Goal: Information Seeking & Learning: Understand process/instructions

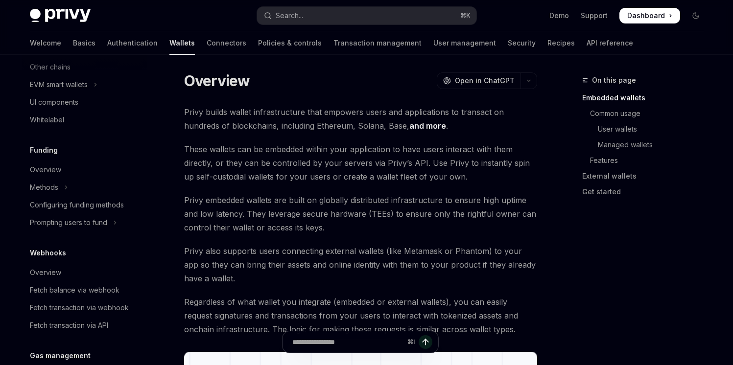
scroll to position [168, 0]
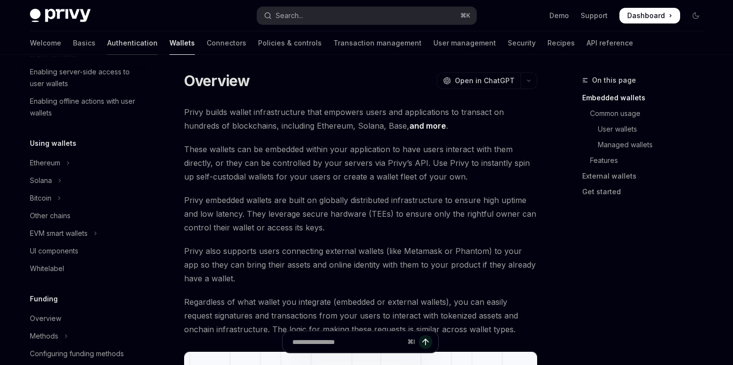
click at [107, 44] on link "Authentication" at bounding box center [132, 43] width 50 height 24
type textarea "*"
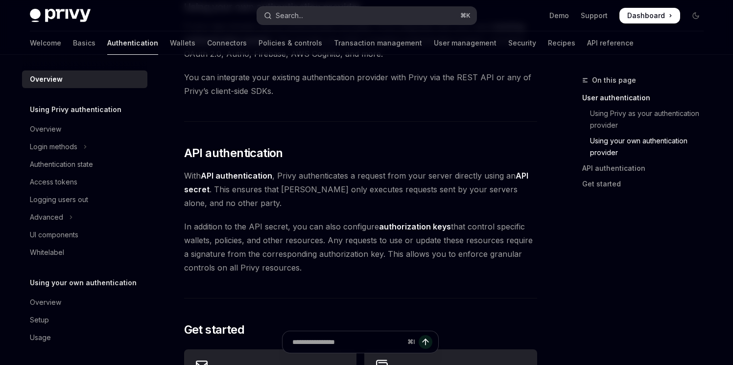
click at [344, 14] on button "Search... ⌘ K" at bounding box center [366, 16] width 219 height 18
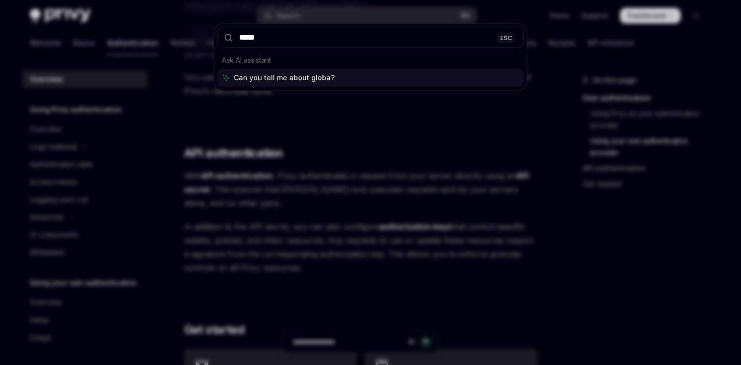
type input "******"
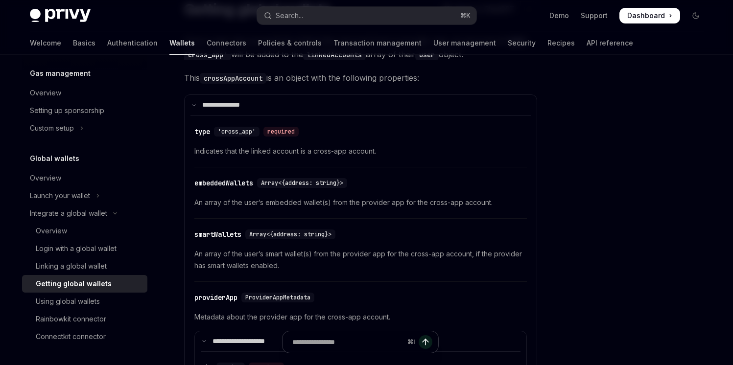
scroll to position [96, 0]
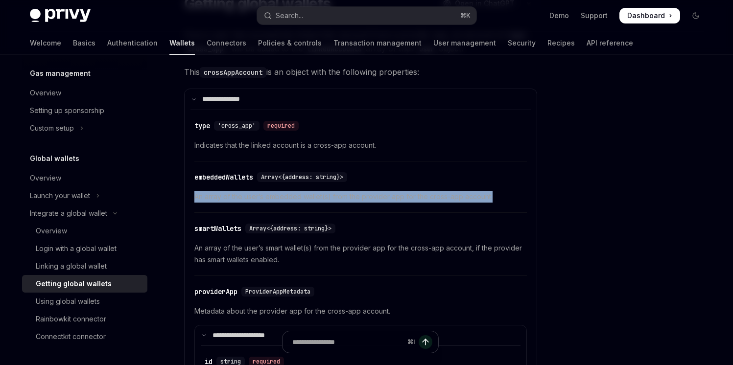
drag, startPoint x: 508, startPoint y: 200, endPoint x: 499, endPoint y: 183, distance: 19.7
click at [499, 183] on div "​ embeddedWallets Array<{address: string}> An array of the user’s embedded wall…" at bounding box center [360, 190] width 333 height 47
copy span "An array of the user’s embedded wallet(s) from the provider app for the cross-a…"
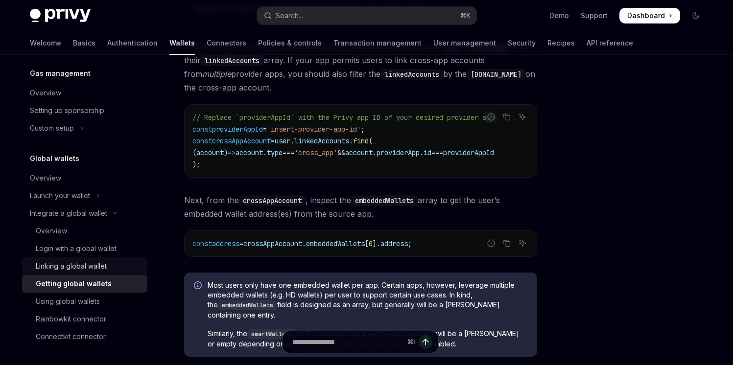
scroll to position [691, 0]
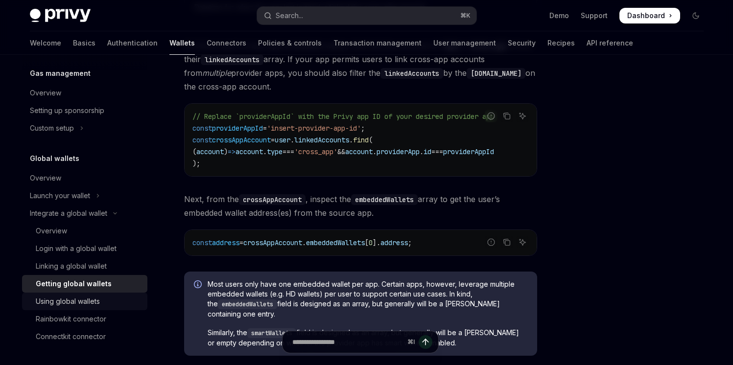
click at [93, 304] on div "Using global wallets" at bounding box center [68, 302] width 64 height 12
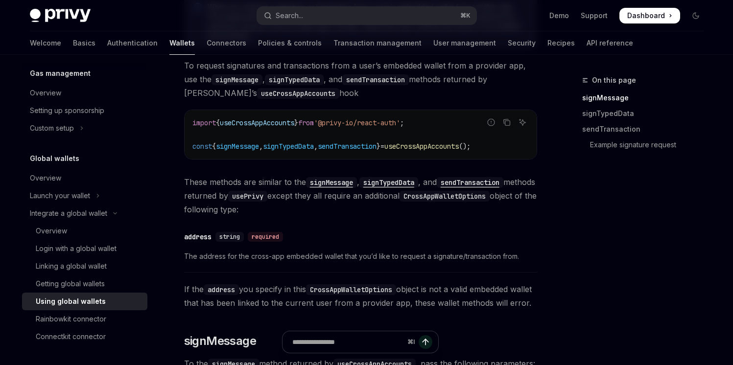
scroll to position [192, 0]
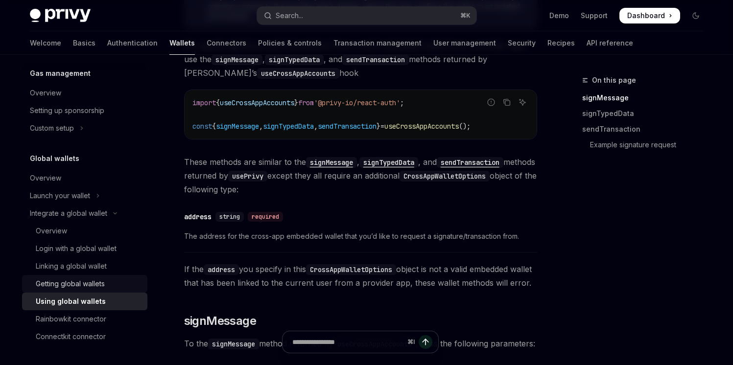
click at [99, 283] on div "Getting global wallets" at bounding box center [70, 284] width 69 height 12
type textarea "*"
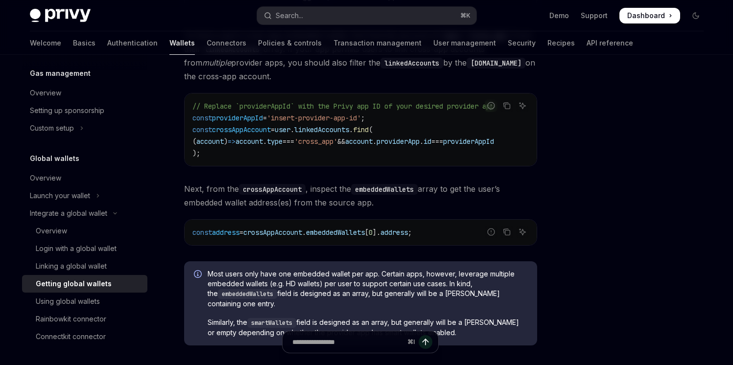
scroll to position [698, 0]
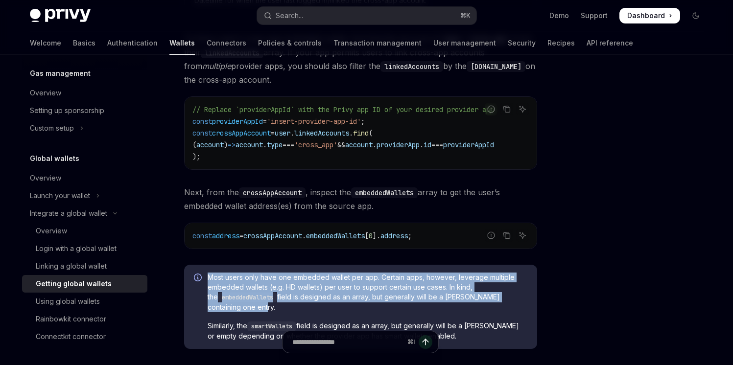
drag, startPoint x: 246, startPoint y: 311, endPoint x: 209, endPoint y: 279, distance: 49.6
click at [209, 279] on span "Most users only have one embedded wallet per app. Certain apps, however, levera…" at bounding box center [368, 293] width 320 height 40
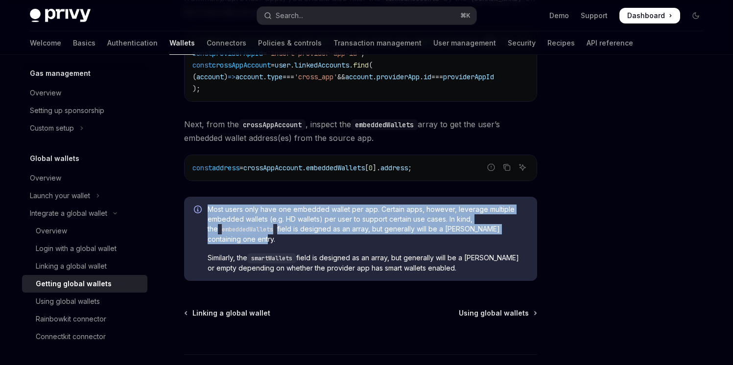
scroll to position [772, 0]
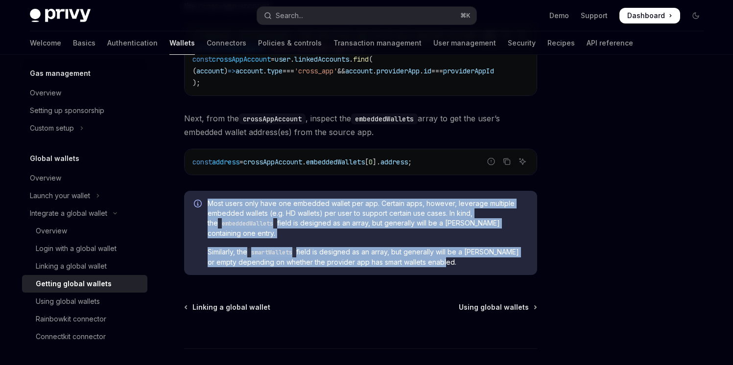
drag, startPoint x: 451, startPoint y: 266, endPoint x: 201, endPoint y: 203, distance: 257.6
click at [201, 203] on div "Most users only have one embedded wallet per app. Certain apps, however, levera…" at bounding box center [360, 233] width 353 height 84
copy div "Most users only have one embedded wallet per app. Certain apps, however, levera…"
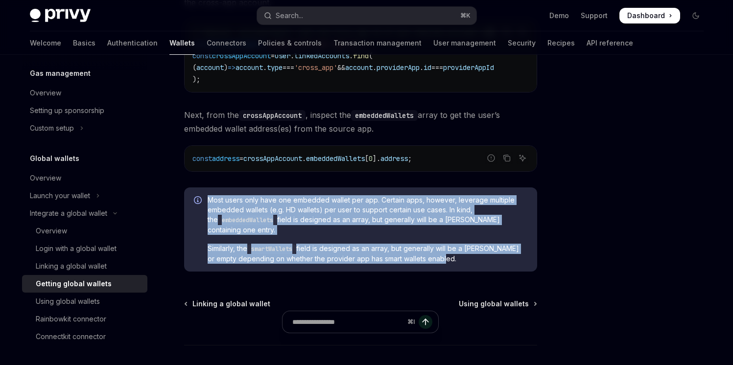
scroll to position [787, 0]
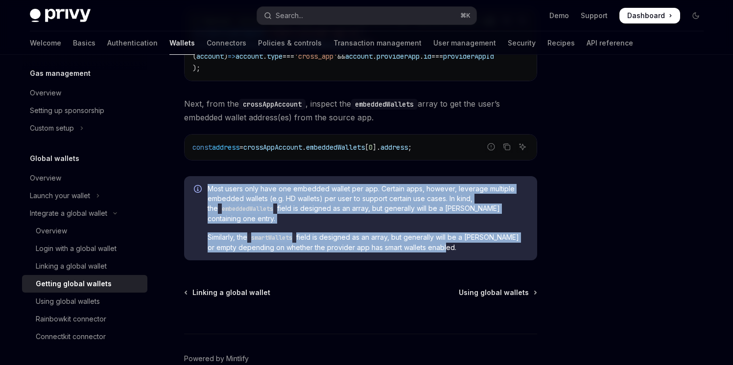
click at [304, 245] on span "Similarly, the smartWallets field is designed as an array, but generally will b…" at bounding box center [368, 243] width 320 height 20
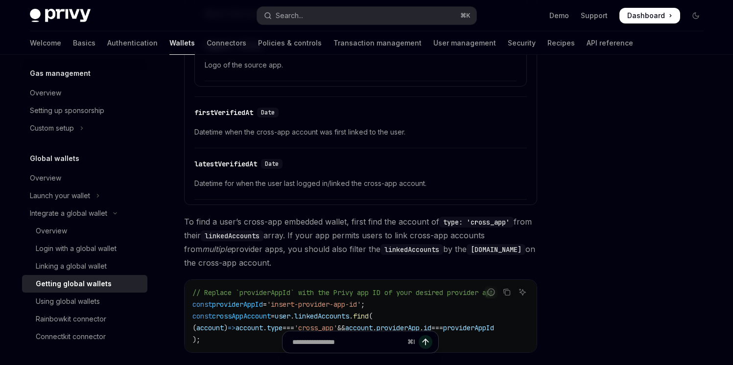
scroll to position [513, 0]
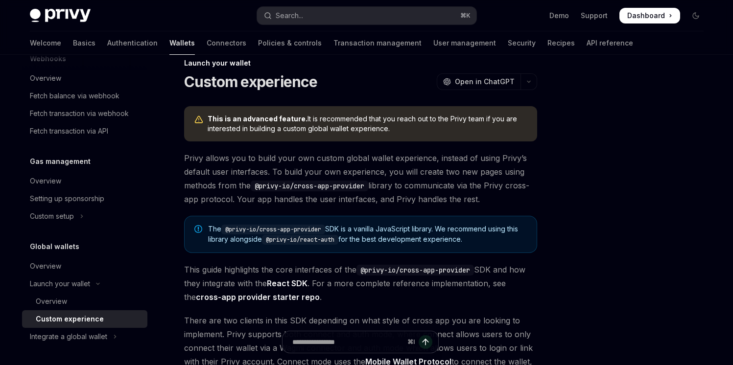
scroll to position [26, 0]
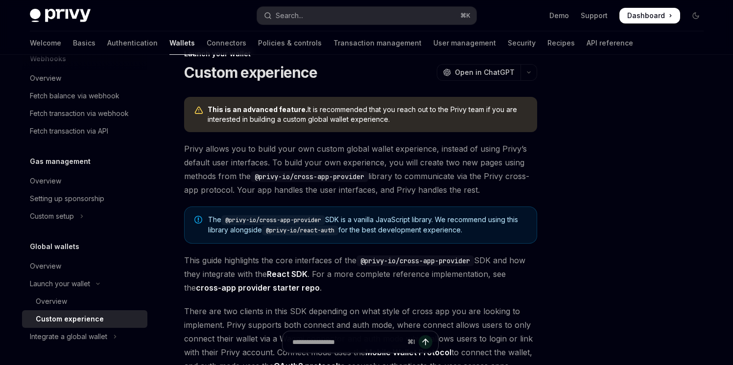
drag, startPoint x: 390, startPoint y: 122, endPoint x: 342, endPoint y: 72, distance: 68.9
click at [353, 114] on span "This is an advanced feature. It is recommended that you reach out to the Privy …" at bounding box center [368, 115] width 320 height 20
drag, startPoint x: 405, startPoint y: 118, endPoint x: 195, endPoint y: 111, distance: 209.7
click at [195, 111] on div "This is an advanced feature. It is recommended that you reach out to the Privy …" at bounding box center [360, 114] width 353 height 35
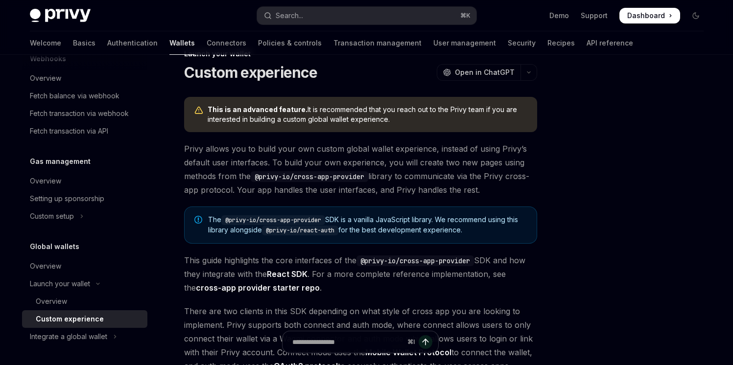
copy span "This is an advanced feature. It is recommended that you reach out to the Privy …"
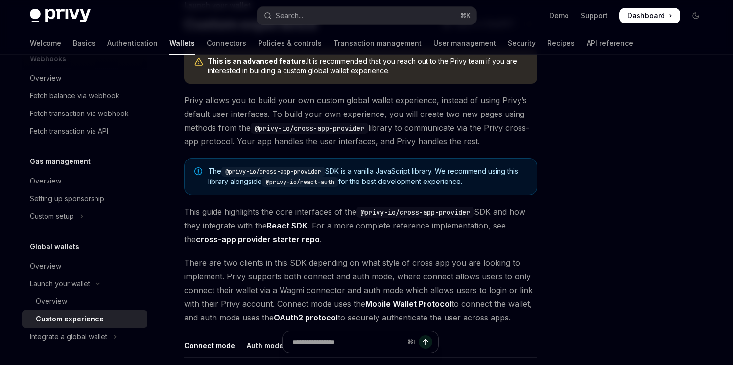
scroll to position [78, 0]
